Goal: Information Seeking & Learning: Compare options

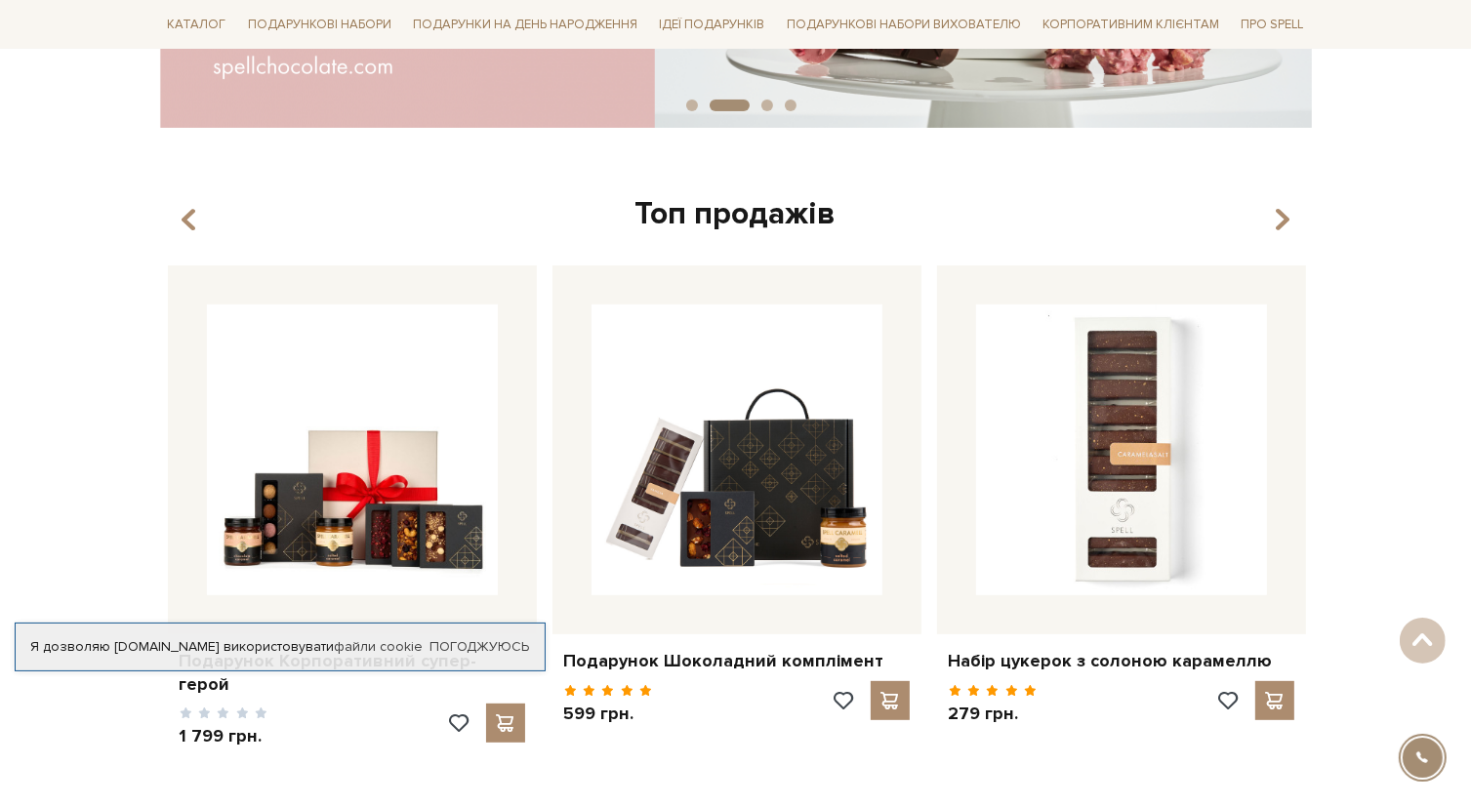
scroll to position [566, 0]
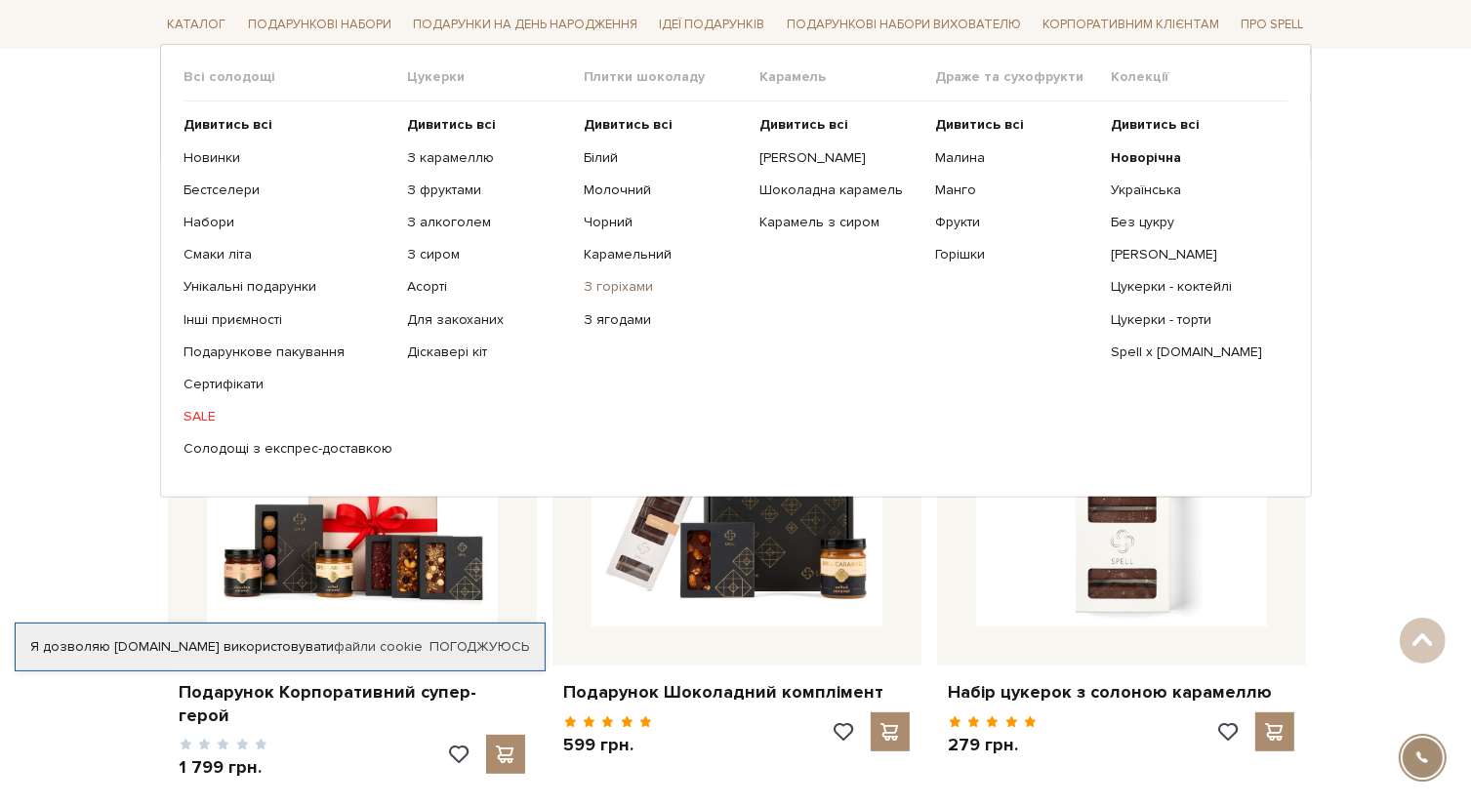
click at [601, 288] on link "З горіхами" at bounding box center [664, 287] width 161 height 18
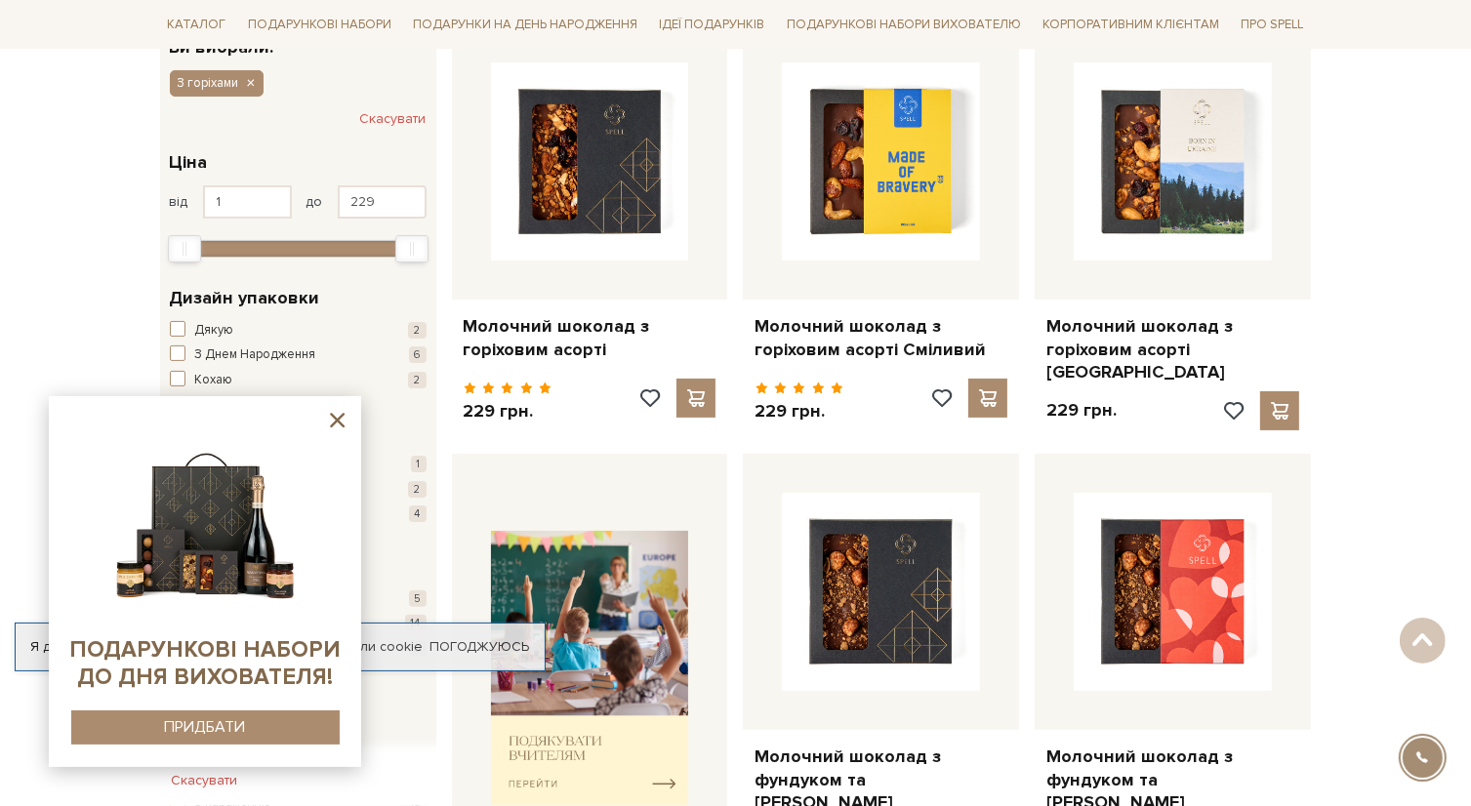
scroll to position [281, 0]
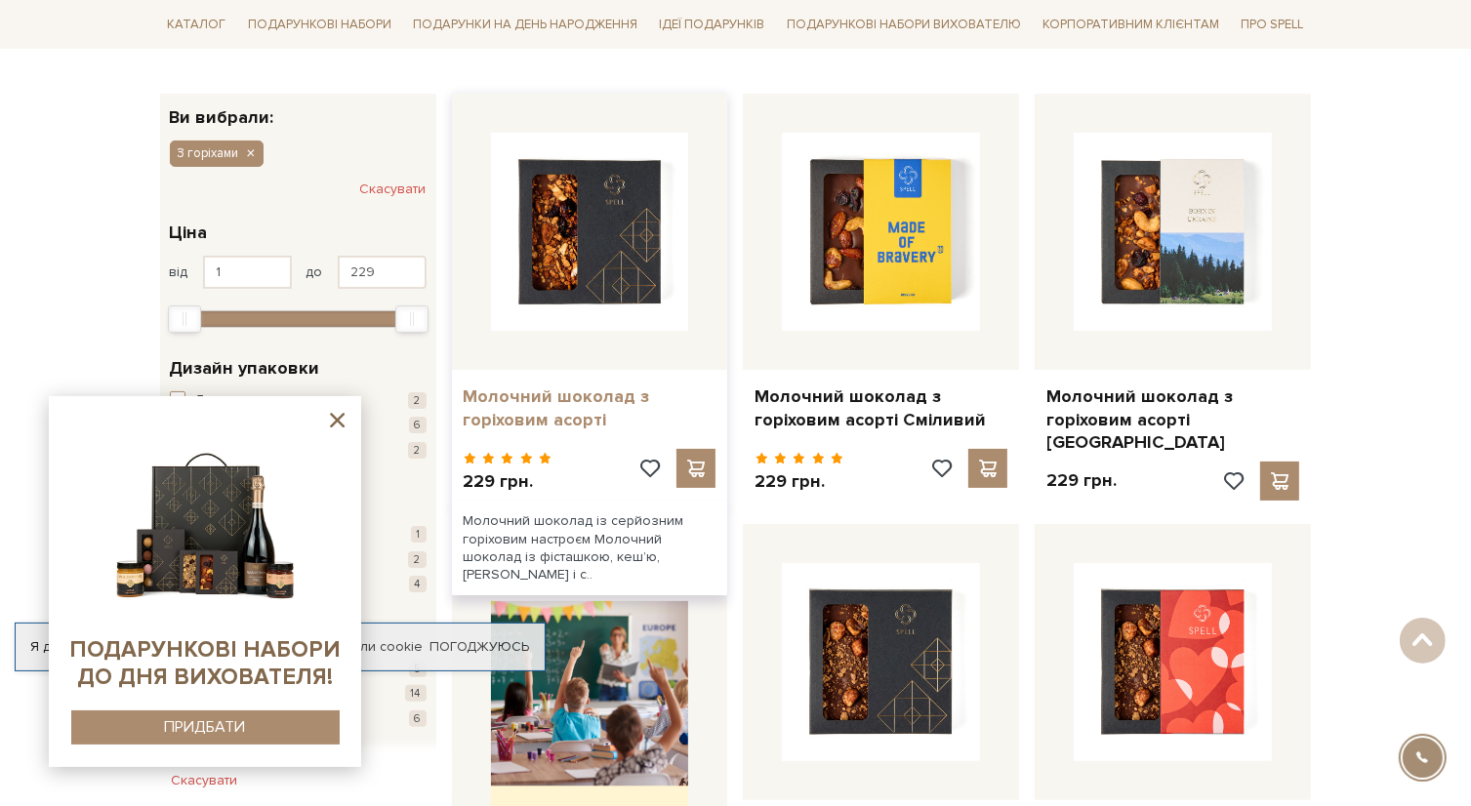
click at [550, 398] on link "Молочний шоколад з горіховим асорті" at bounding box center [590, 409] width 253 height 46
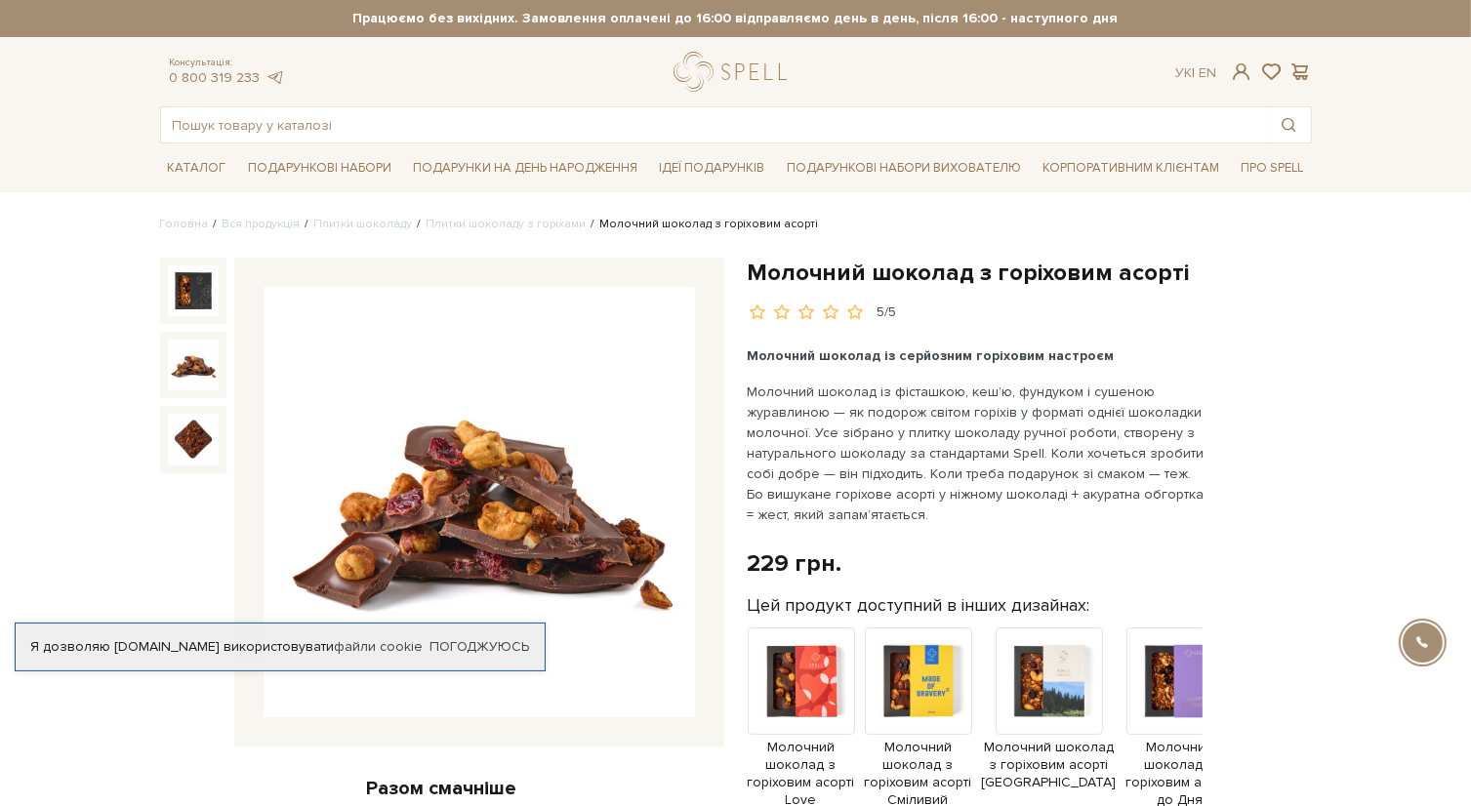
click at [183, 365] on img at bounding box center [193, 365] width 51 height 51
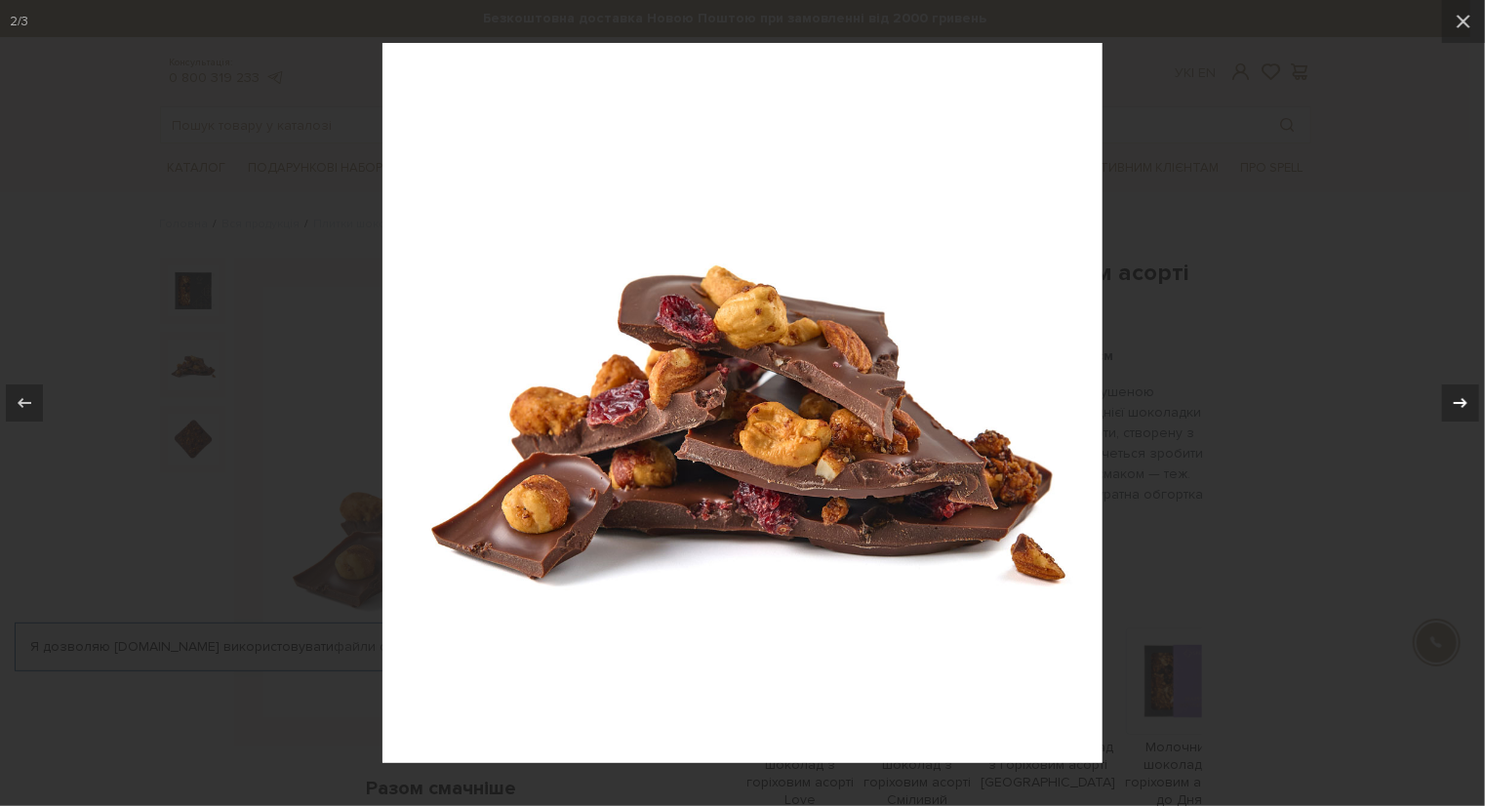
click at [1468, 402] on icon at bounding box center [1460, 402] width 23 height 23
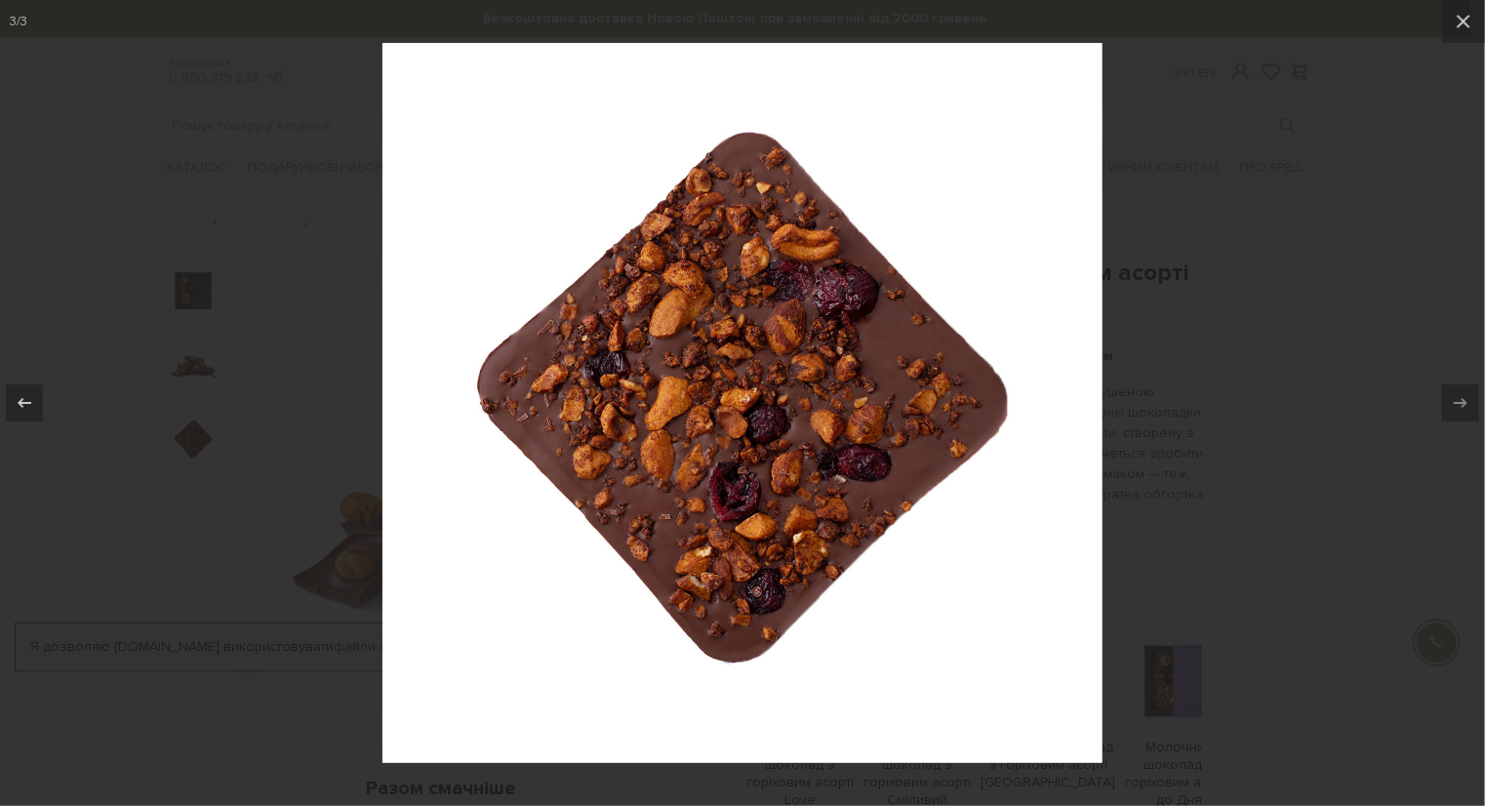
click at [1309, 332] on div at bounding box center [742, 403] width 1485 height 806
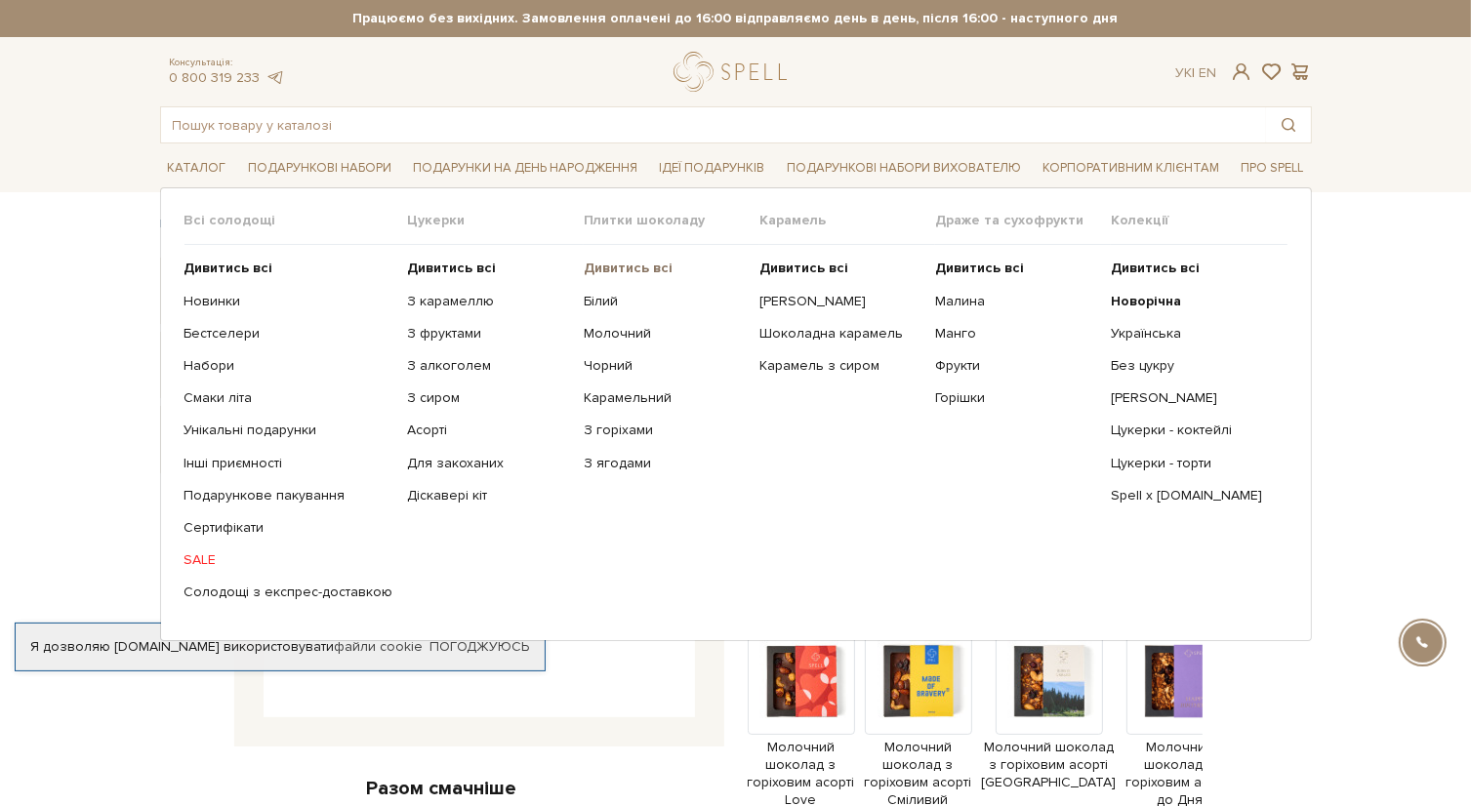
click at [603, 263] on b "Дивитись всі" at bounding box center [628, 268] width 89 height 17
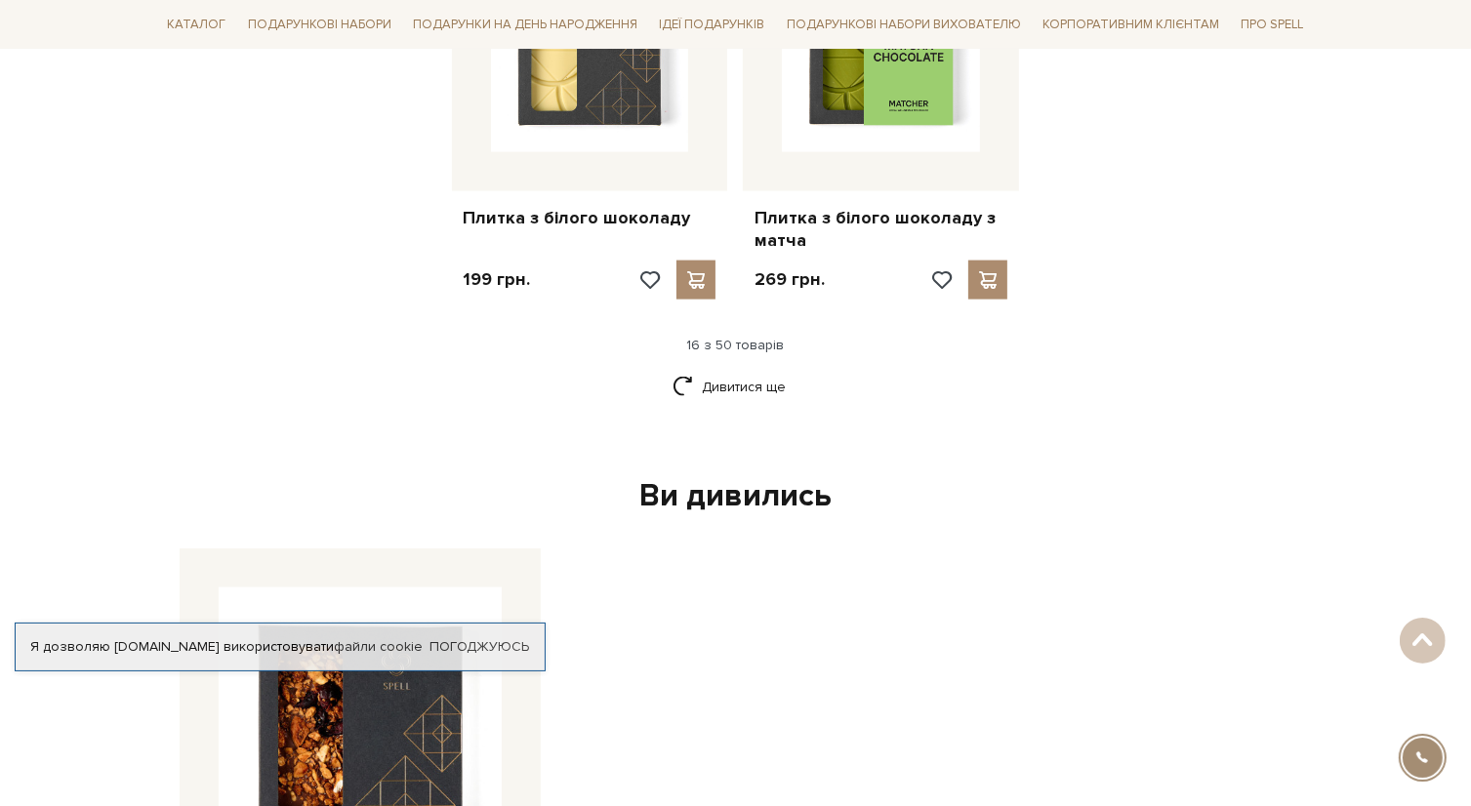
scroll to position [2663, 0]
click at [753, 370] on link "Дивитися ще" at bounding box center [735, 387] width 127 height 34
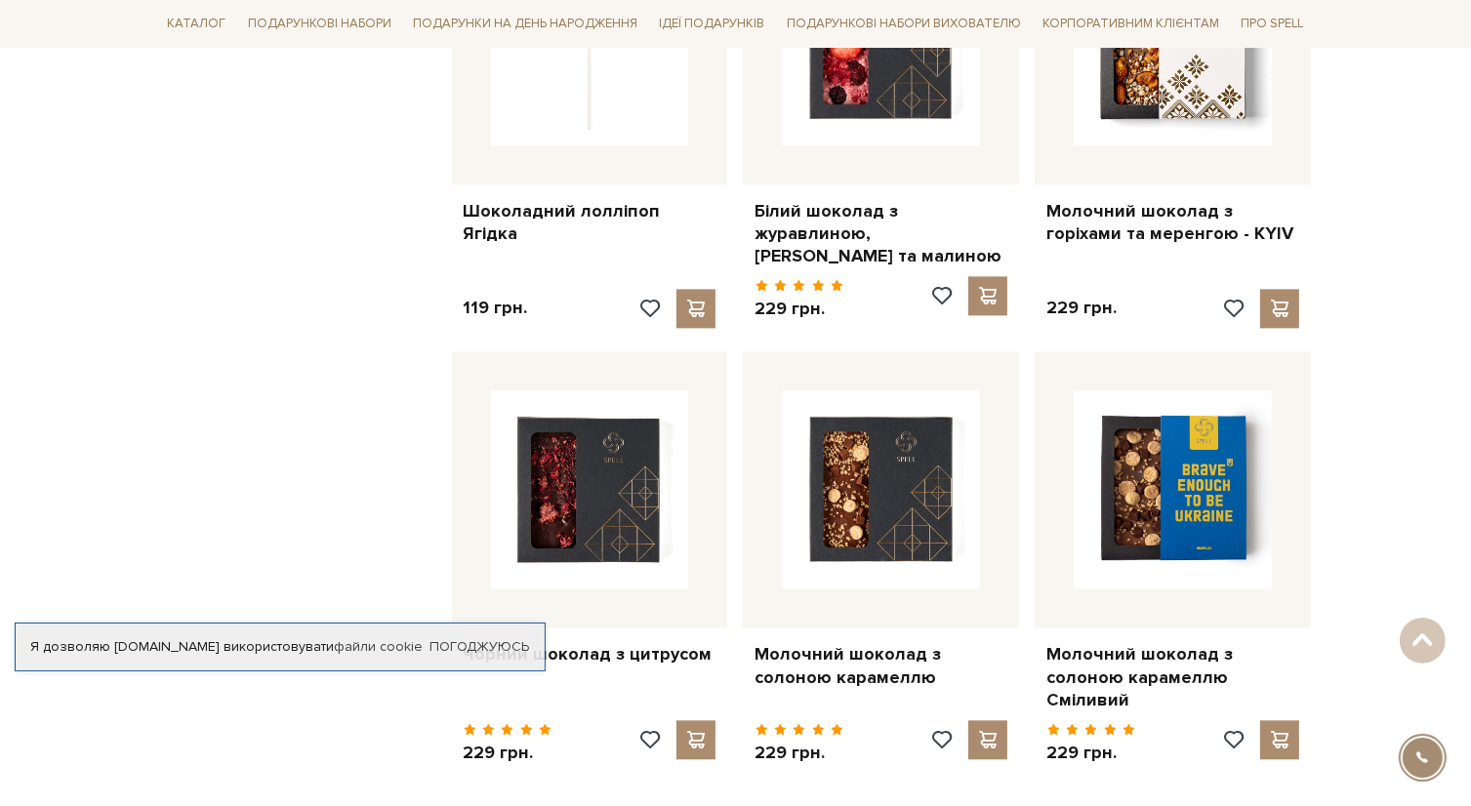
scroll to position [4317, 0]
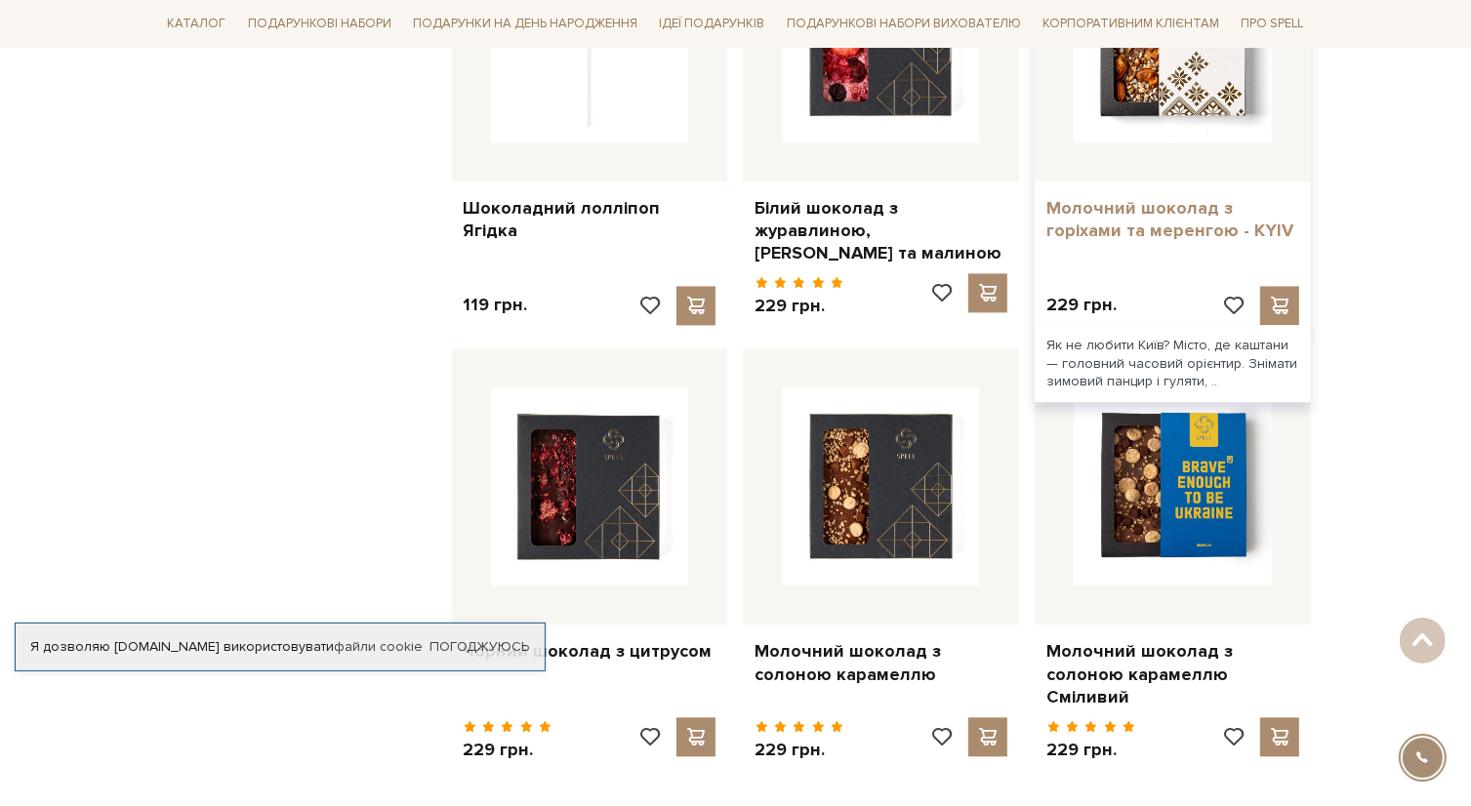
click at [1148, 203] on link "Молочний шоколад з горіхами та меренгою - KYIV" at bounding box center [1172, 220] width 253 height 46
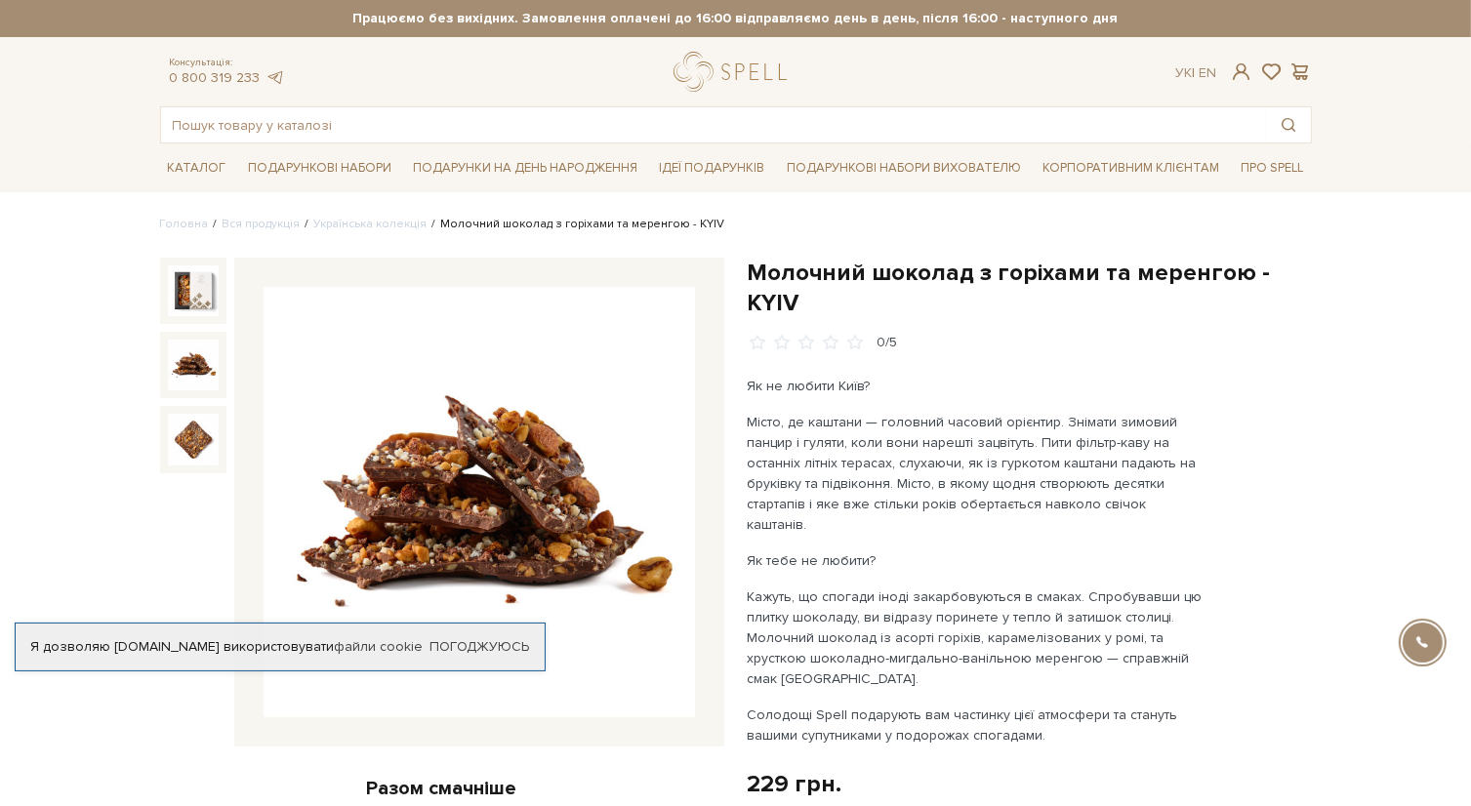
click at [183, 373] on img at bounding box center [193, 365] width 51 height 51
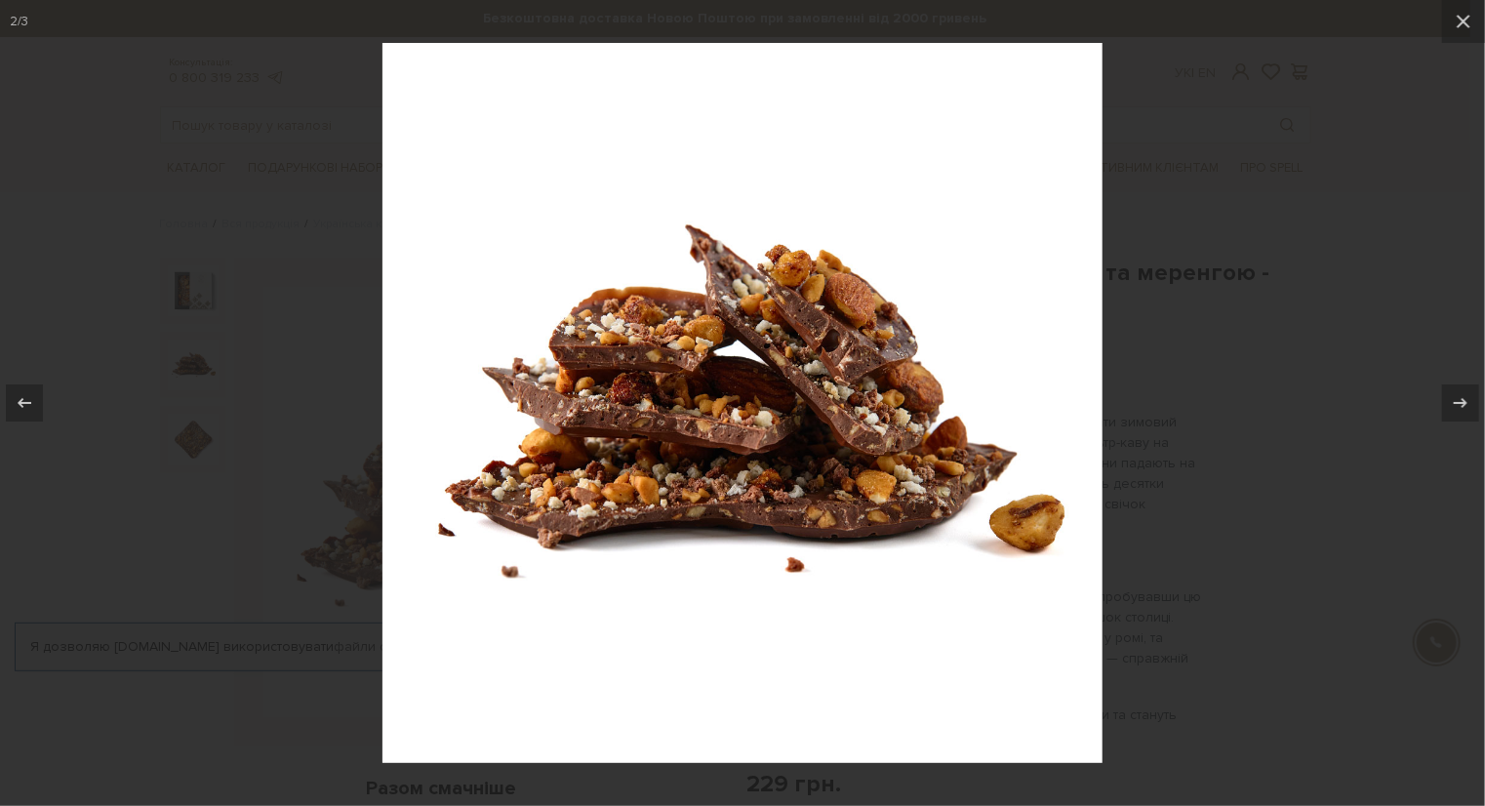
click at [190, 453] on div at bounding box center [742, 403] width 1485 height 806
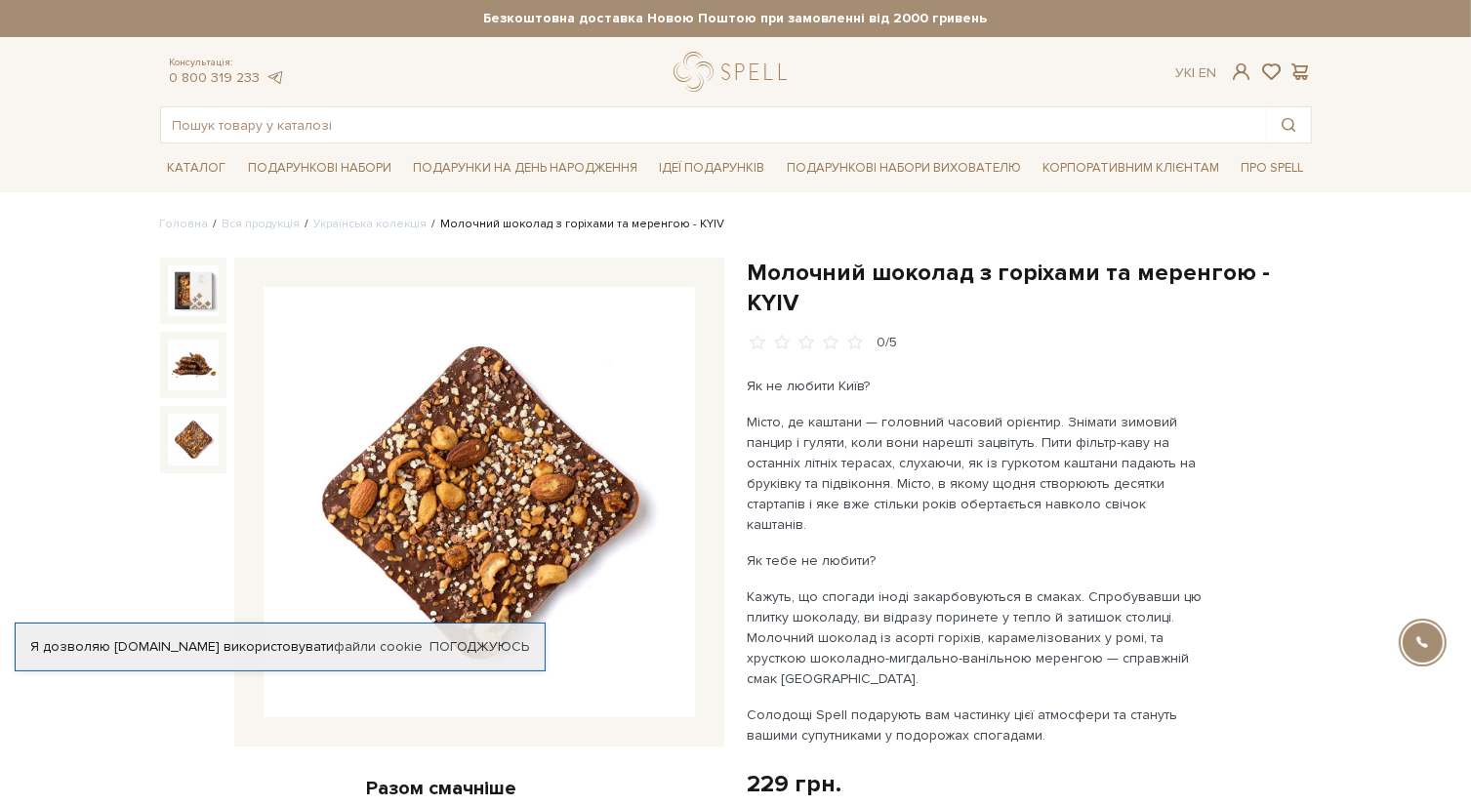
click at [190, 422] on img at bounding box center [193, 439] width 51 height 51
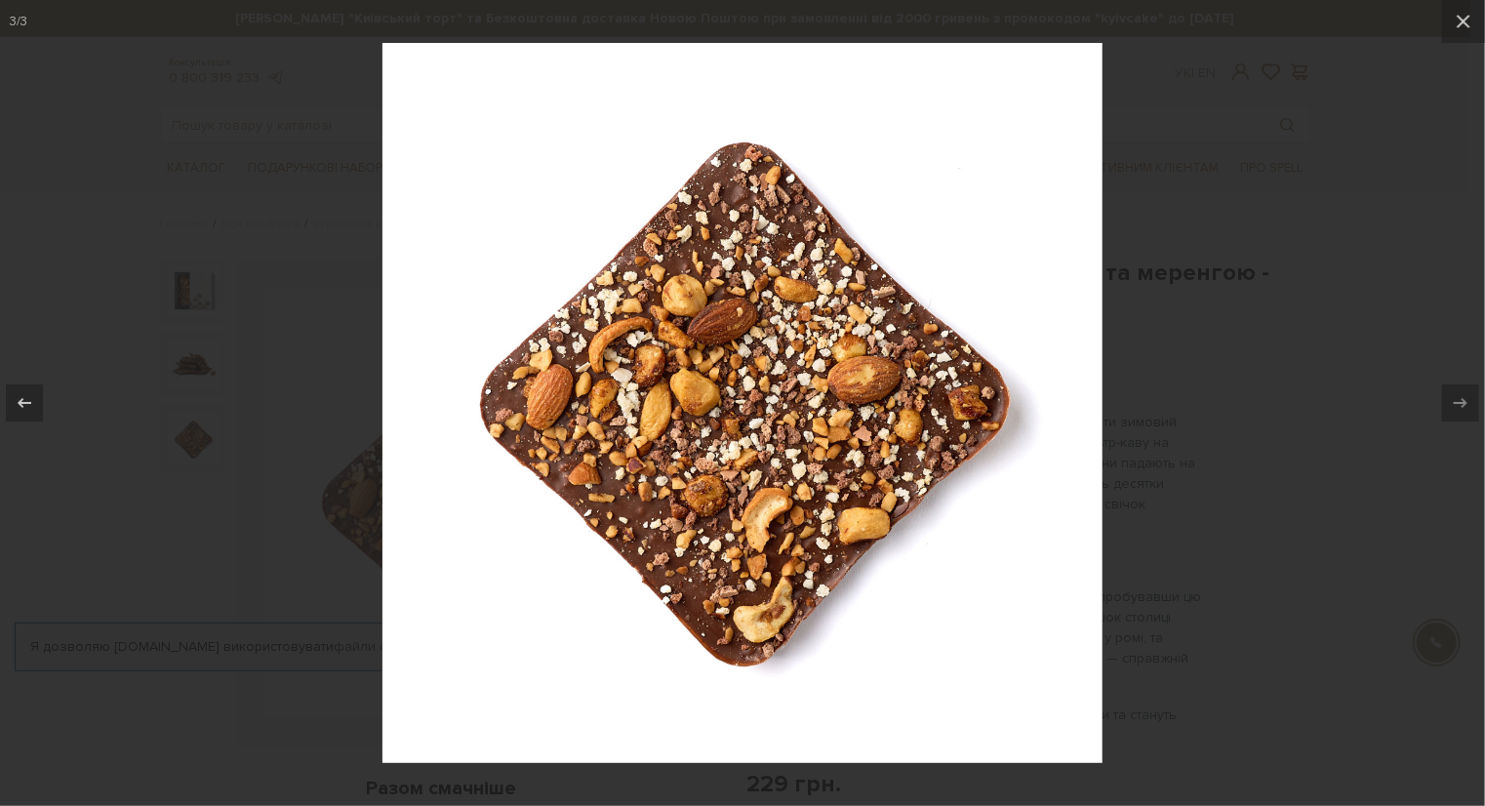
click at [1292, 407] on div at bounding box center [742, 403] width 1485 height 806
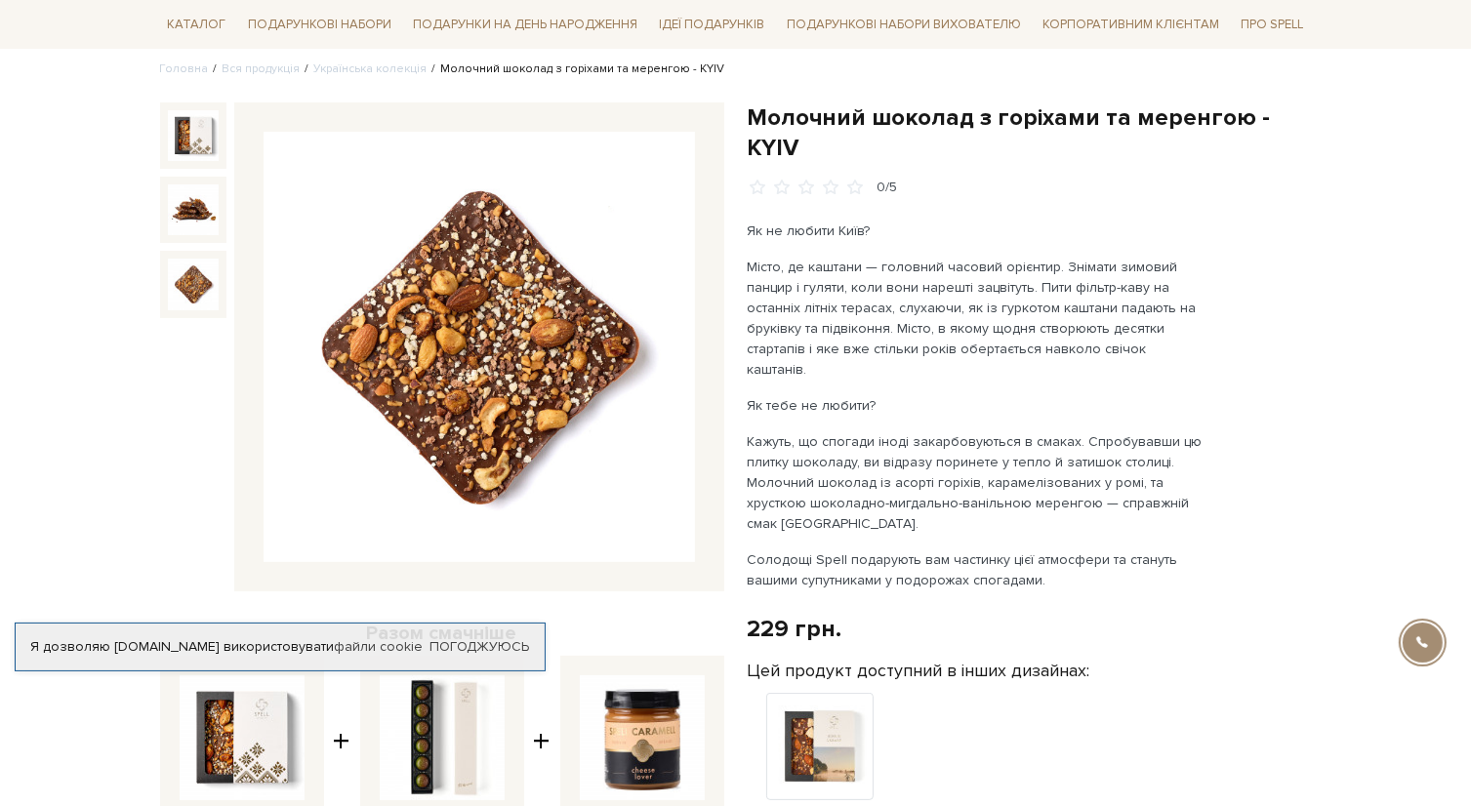
scroll to position [152, 0]
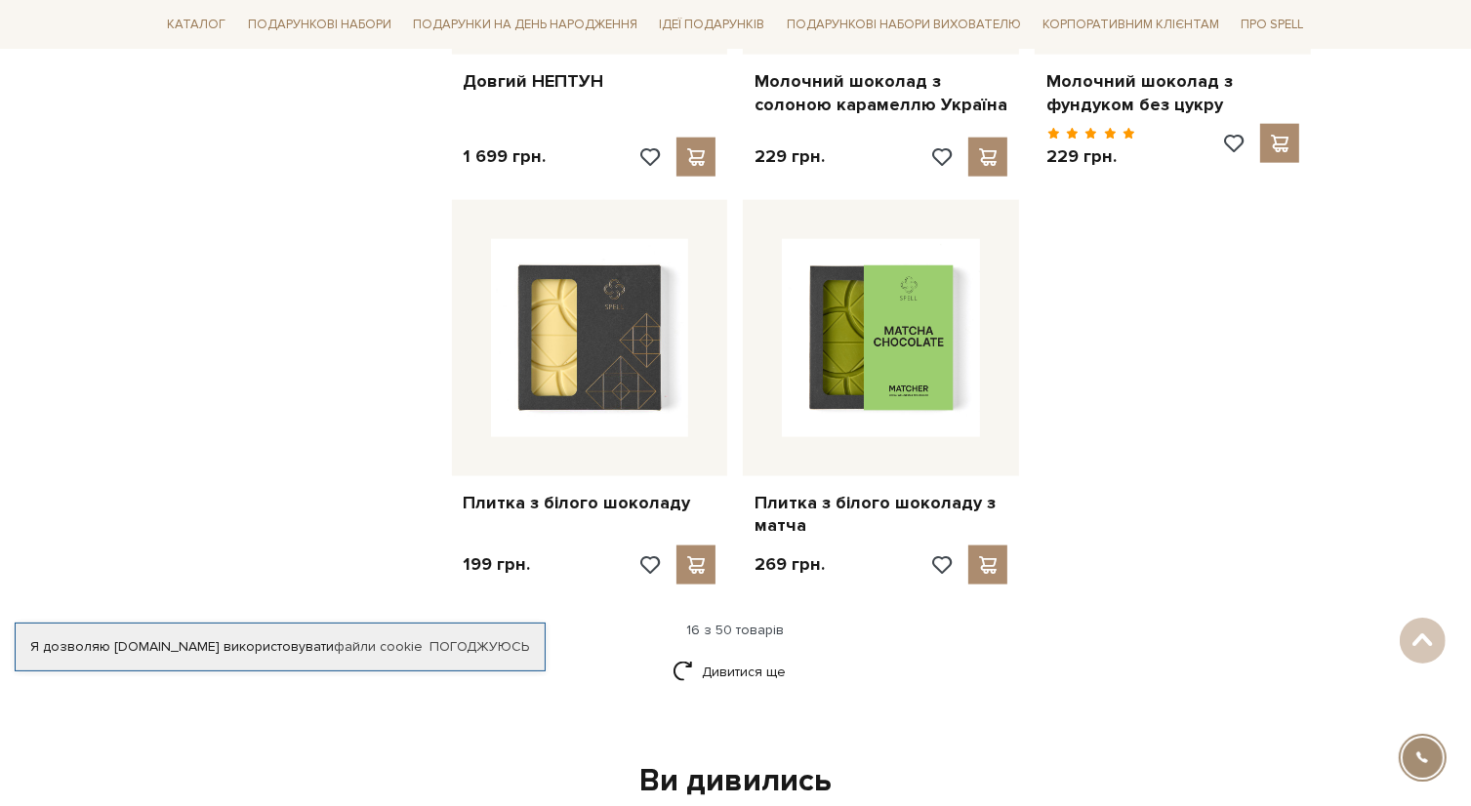
scroll to position [2369, 0]
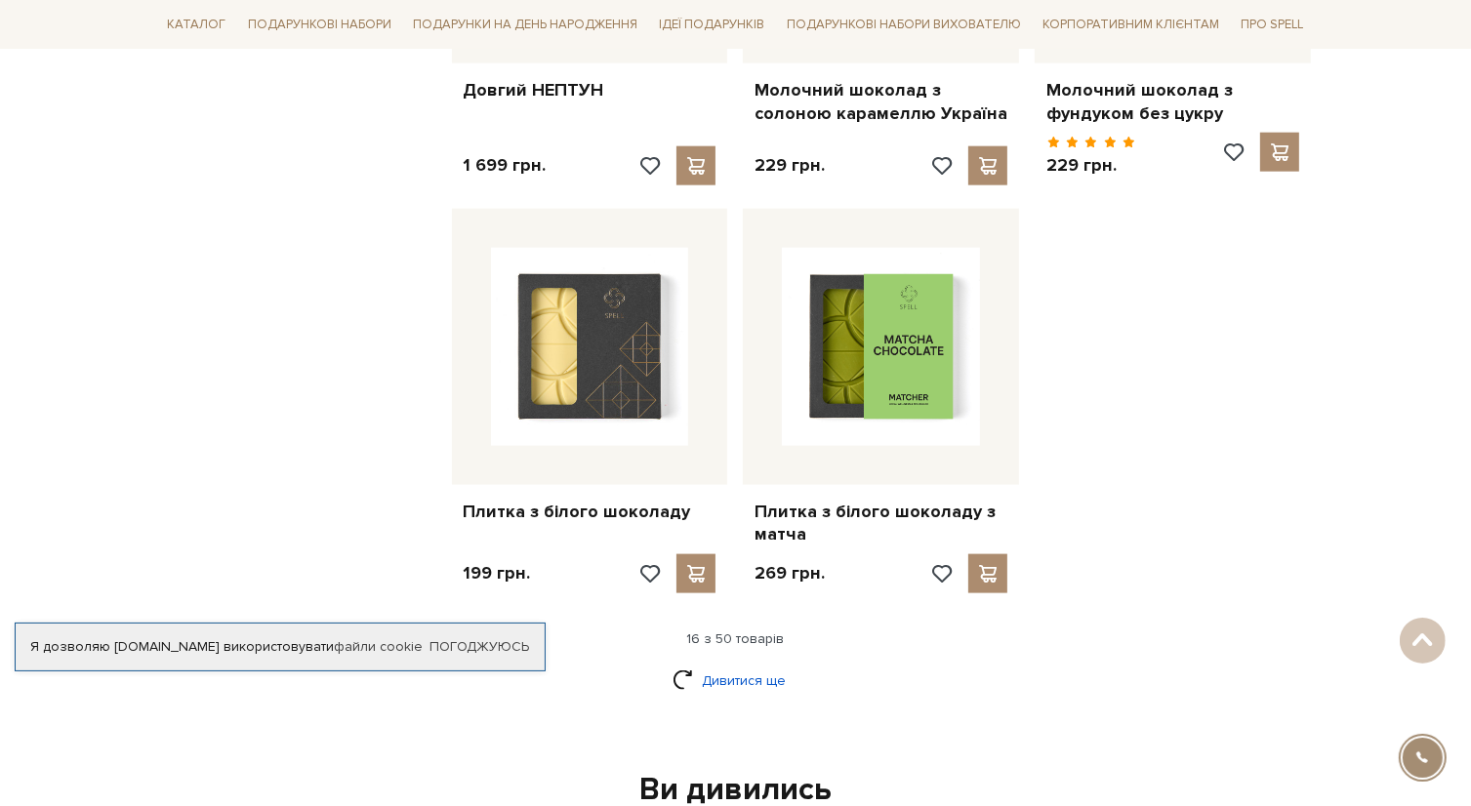
click at [728, 664] on link "Дивитися ще" at bounding box center [735, 681] width 127 height 34
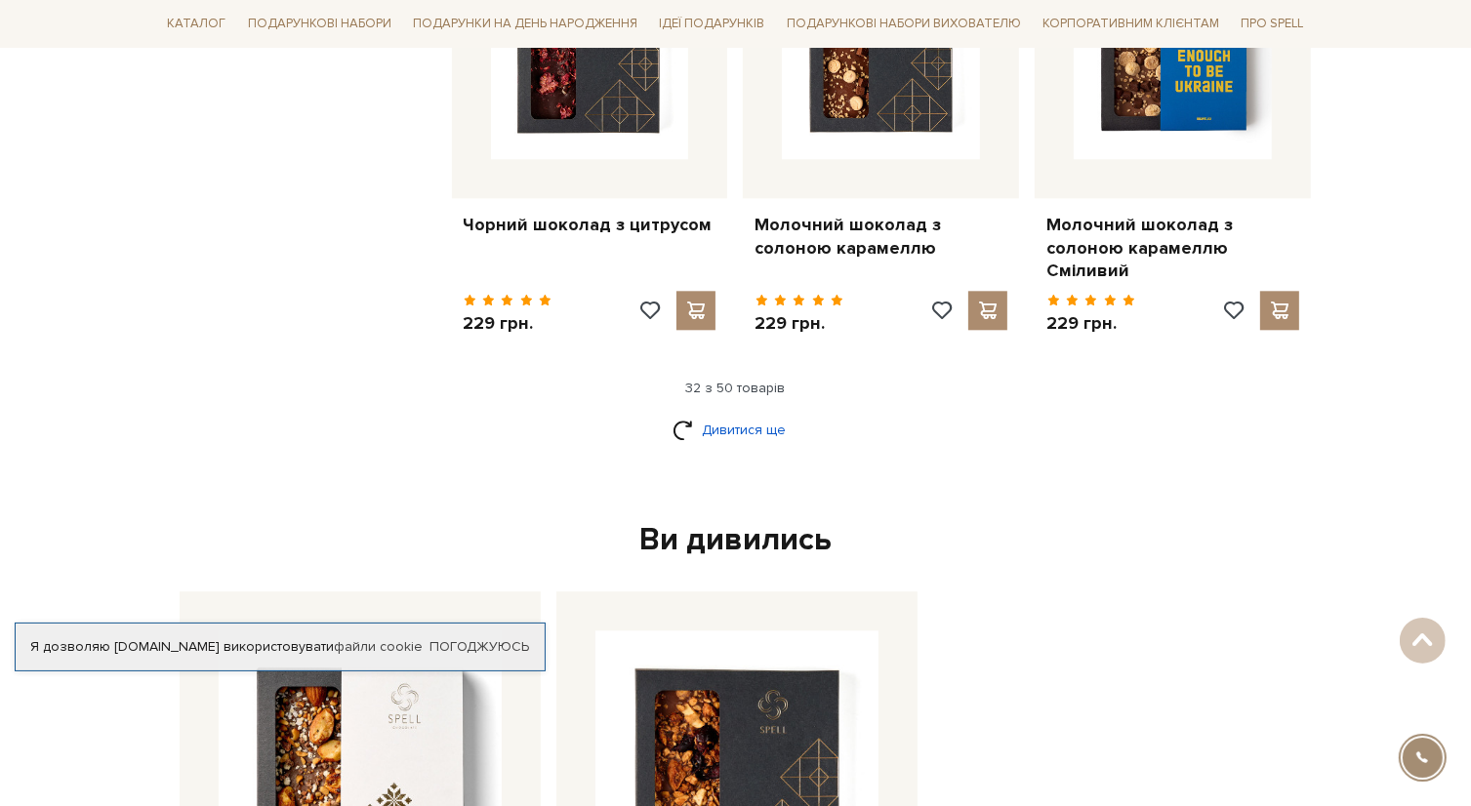
scroll to position [4743, 0]
click at [722, 413] on link "Дивитися ще" at bounding box center [735, 430] width 127 height 34
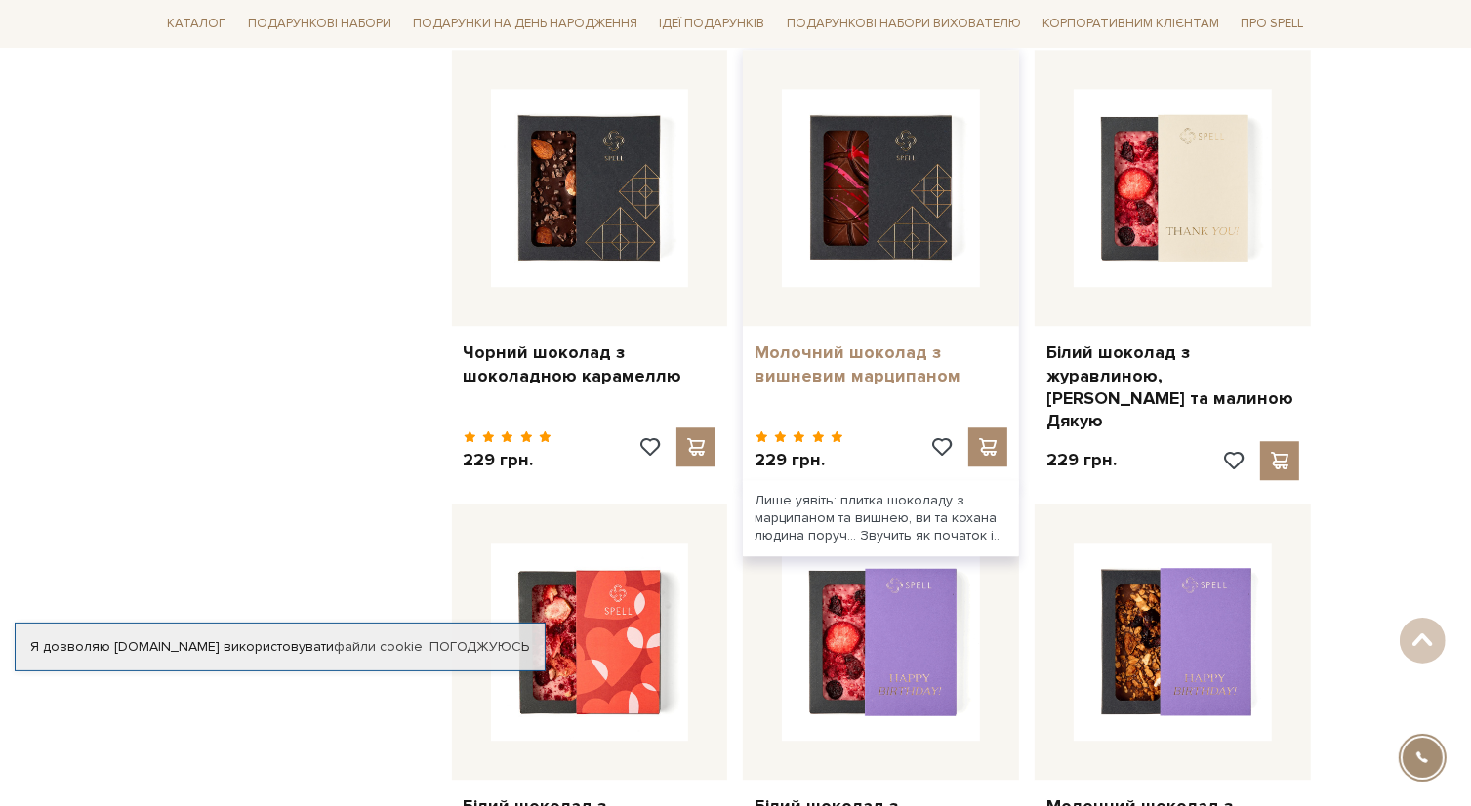
scroll to position [5060, 0]
click at [835, 351] on link "Молочний шоколад з вишневим марципаном" at bounding box center [880, 365] width 253 height 46
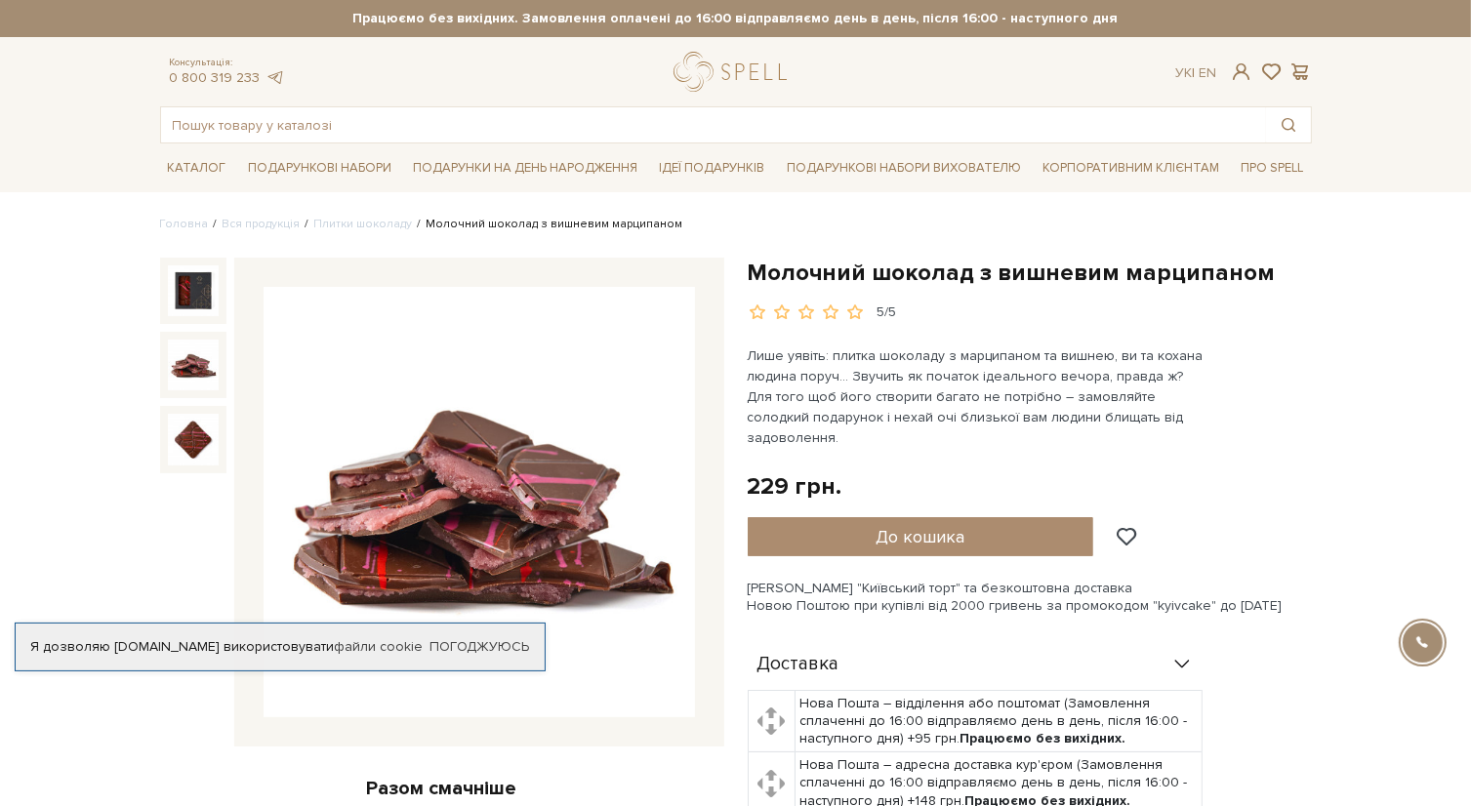
click at [197, 367] on img at bounding box center [193, 365] width 51 height 51
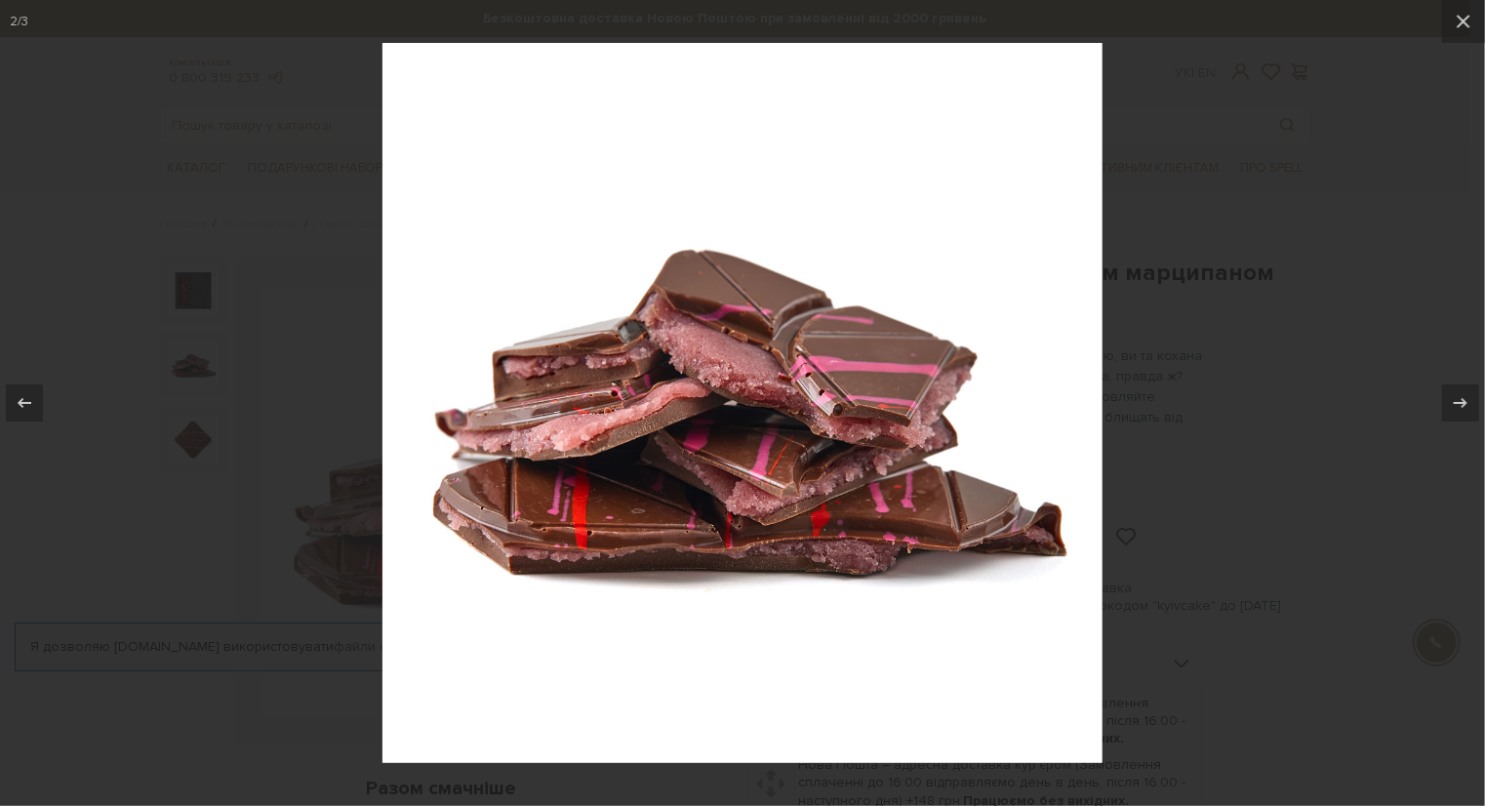
click at [1303, 399] on div at bounding box center [742, 403] width 1485 height 806
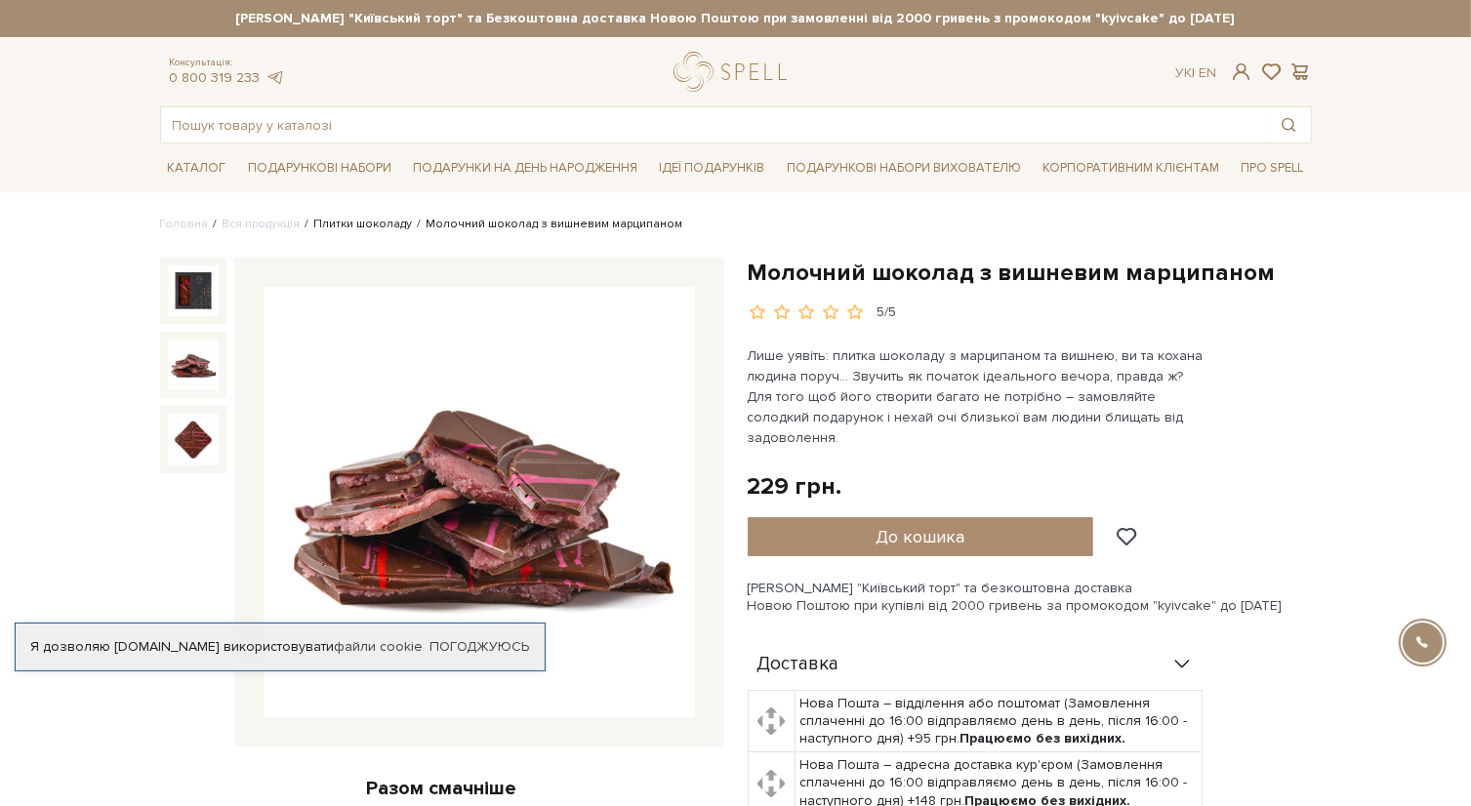
click at [369, 227] on link "Плитки шоколаду" at bounding box center [363, 224] width 99 height 15
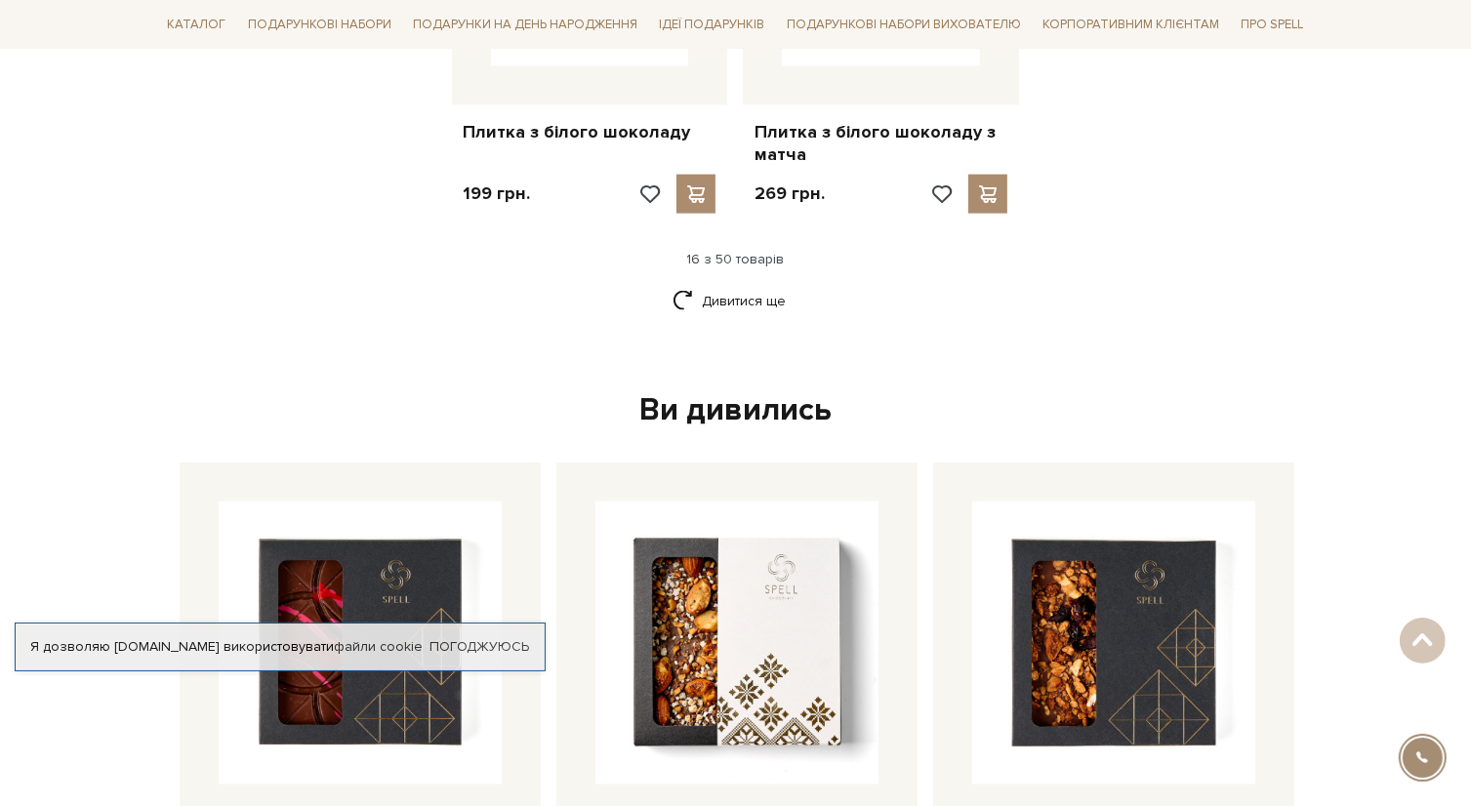
scroll to position [2733, 0]
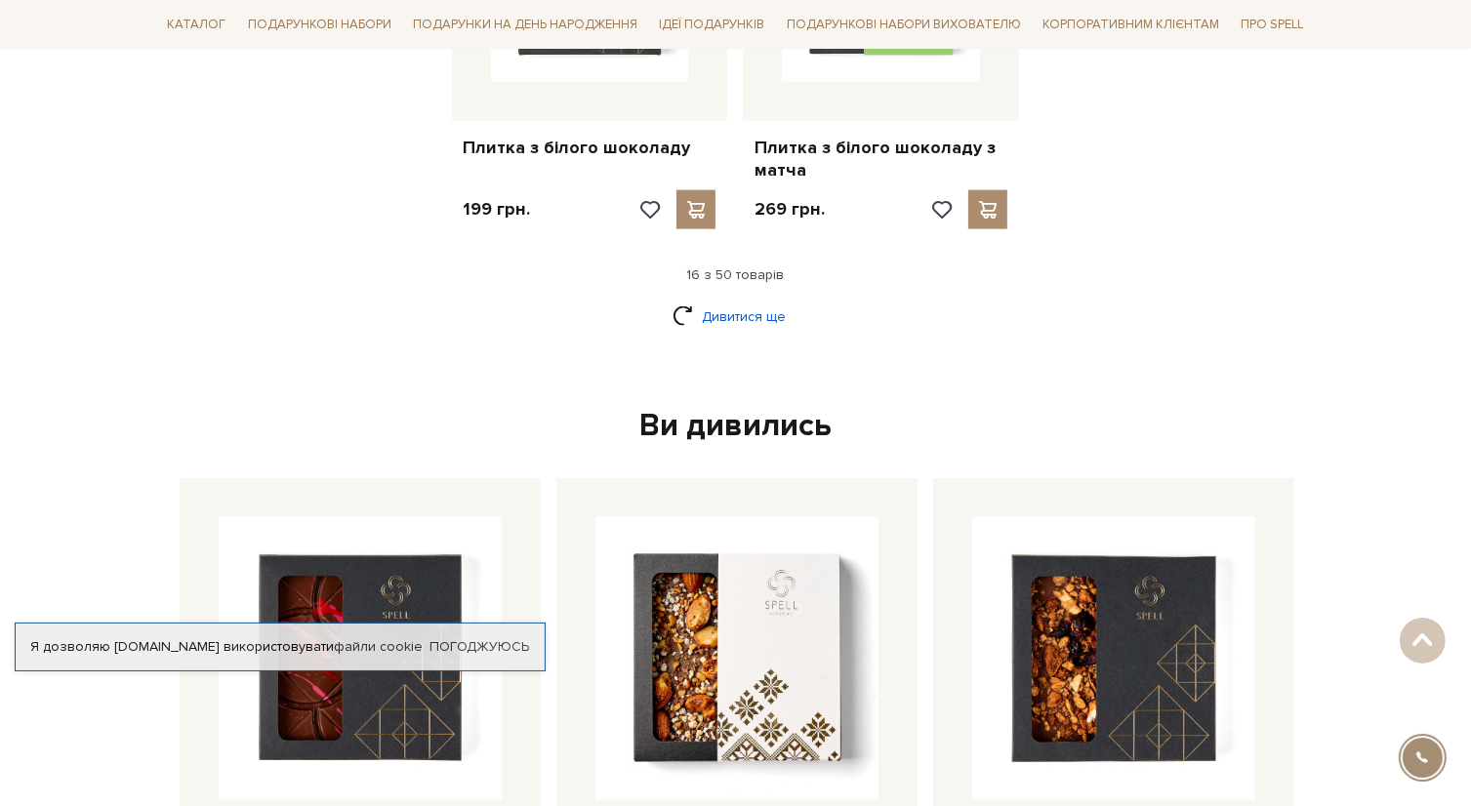
click at [717, 300] on link "Дивитися ще" at bounding box center [735, 317] width 127 height 34
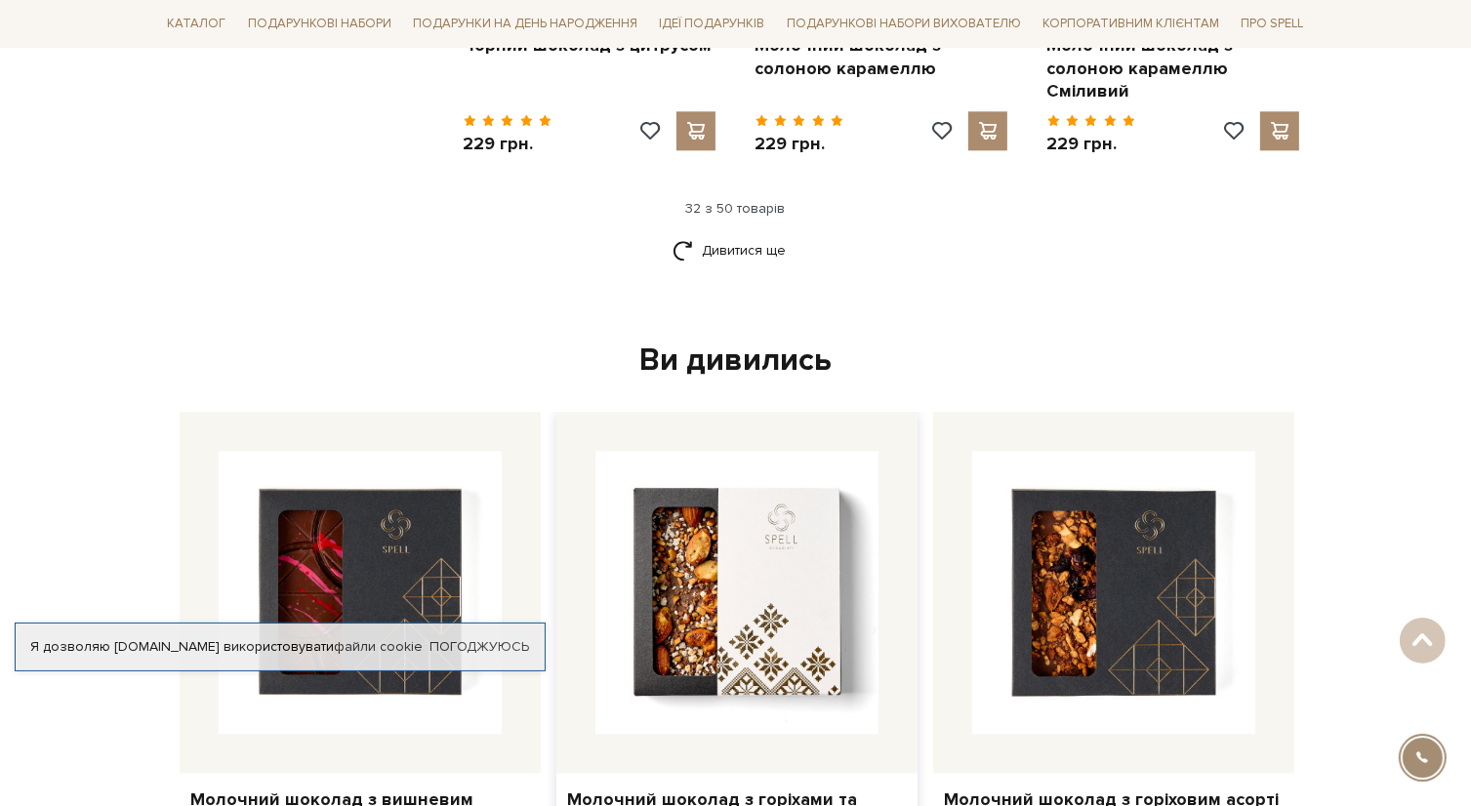
scroll to position [4921, 0]
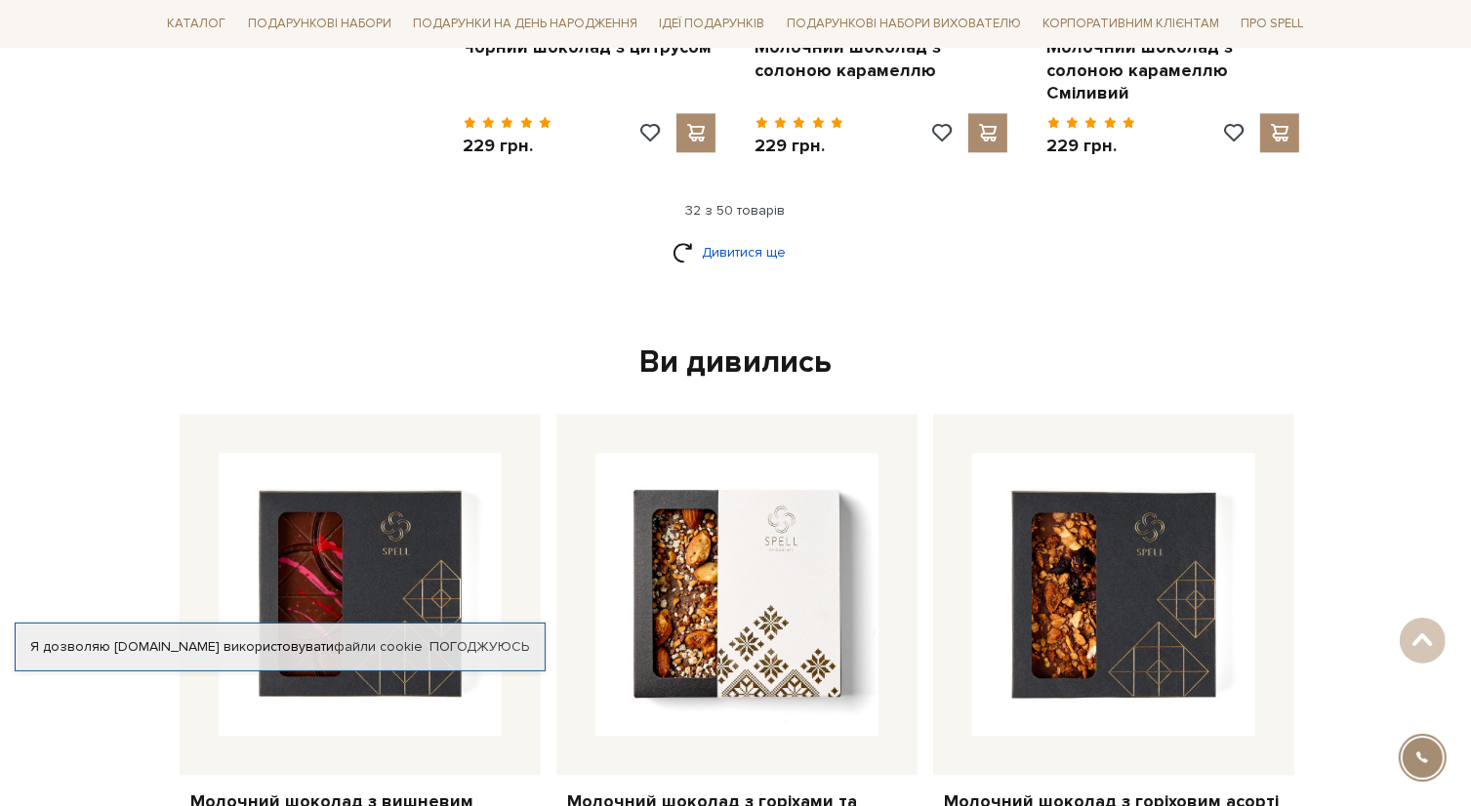
click at [738, 235] on link "Дивитися ще" at bounding box center [735, 252] width 127 height 34
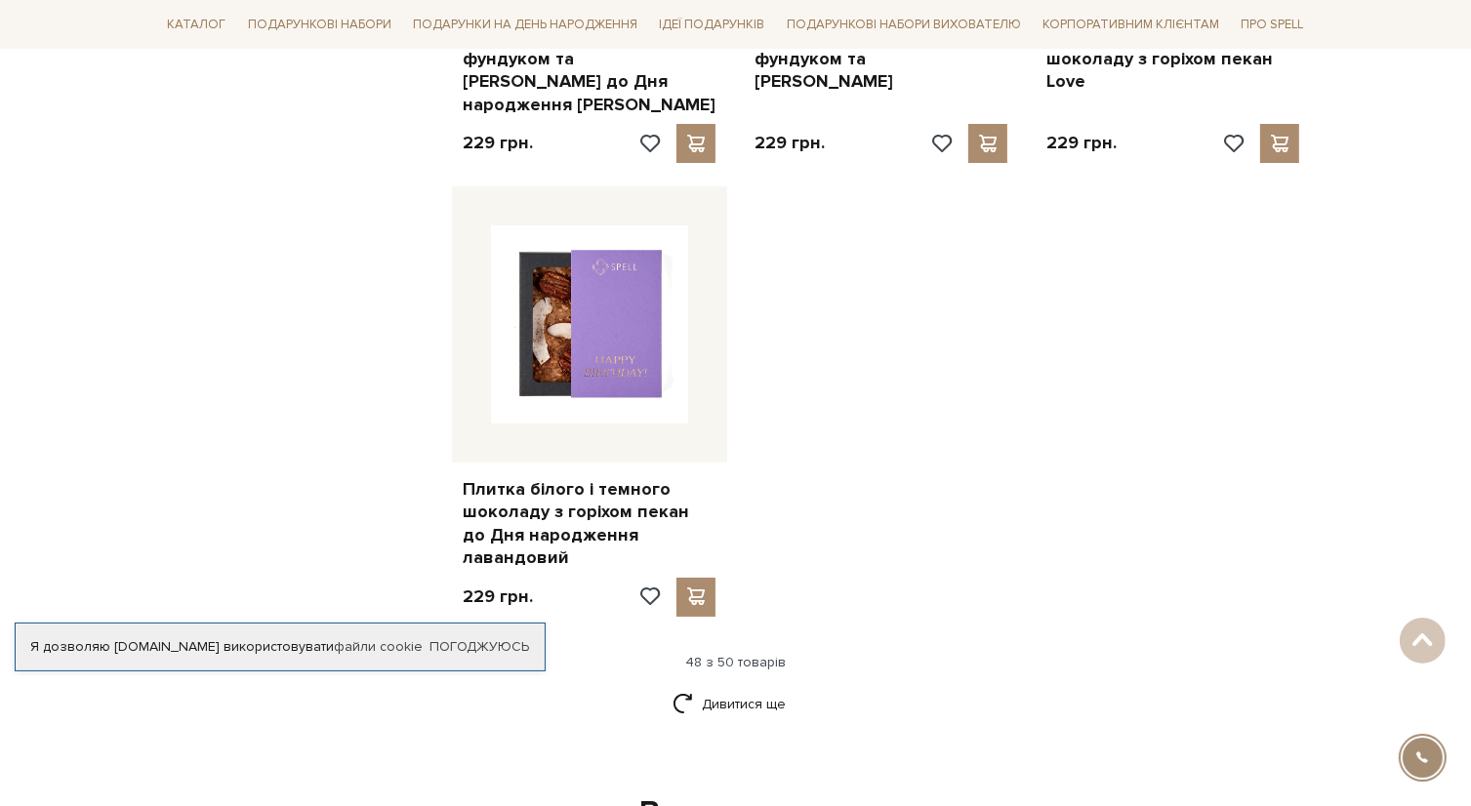
scroll to position [7171, 0]
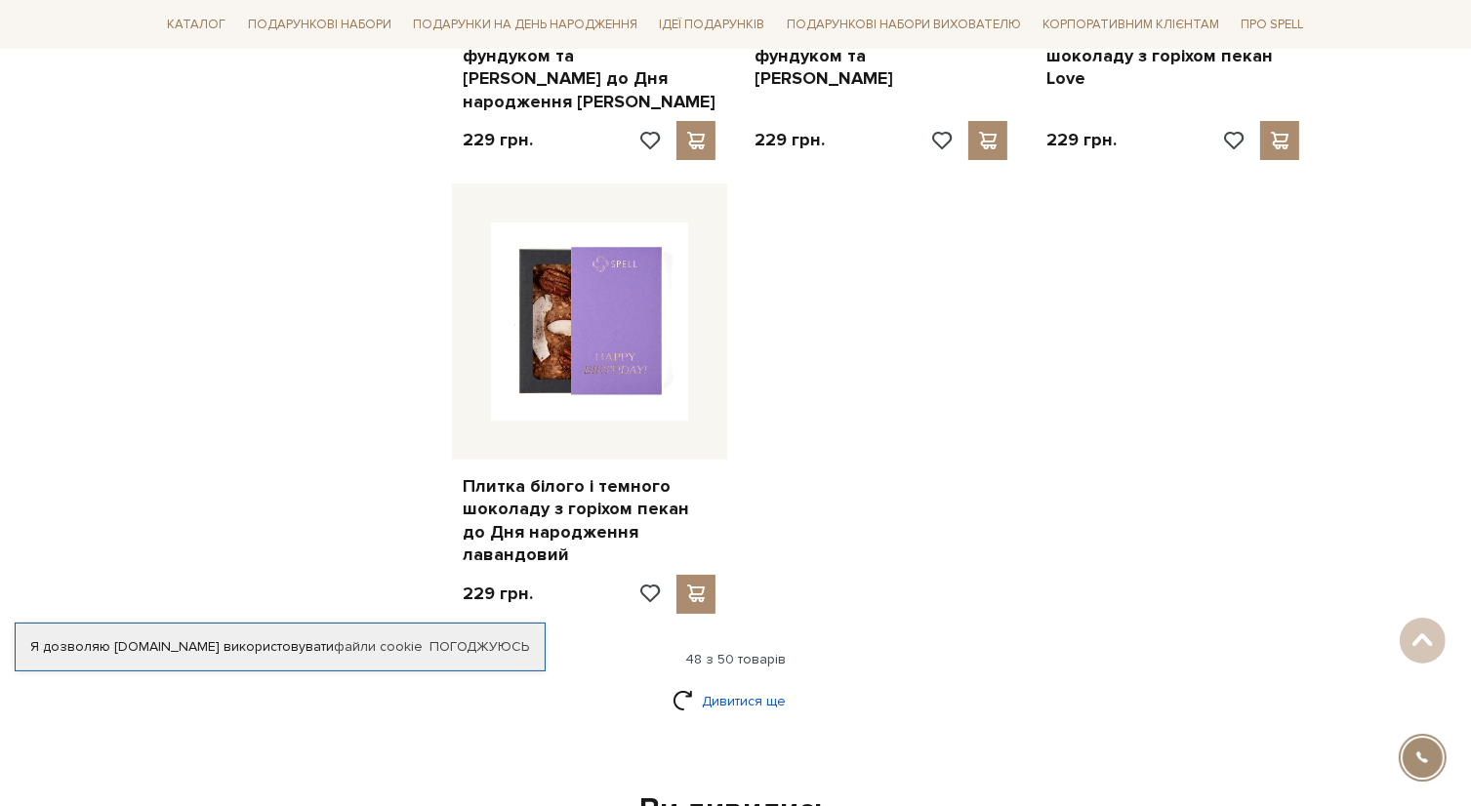
click at [728, 684] on link "Дивитися ще" at bounding box center [735, 701] width 127 height 34
